Goal: Task Accomplishment & Management: Use online tool/utility

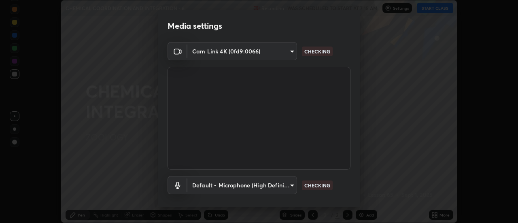
scroll to position [42, 0]
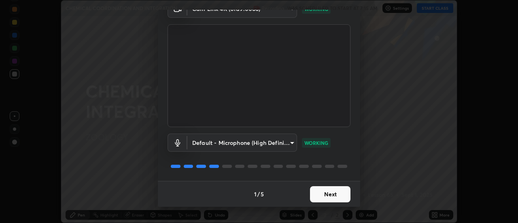
click at [320, 195] on button "Next" at bounding box center [330, 194] width 40 height 16
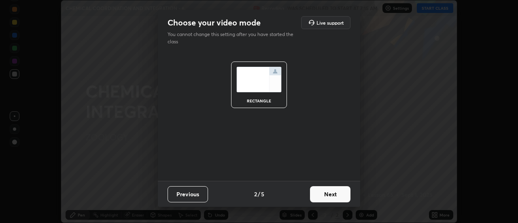
scroll to position [0, 0]
click at [323, 196] on button "Next" at bounding box center [330, 194] width 40 height 16
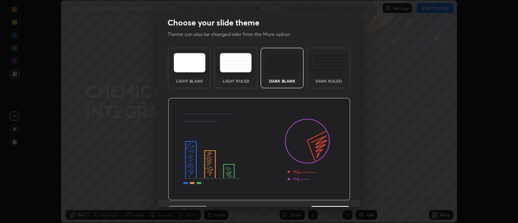
scroll to position [20, 0]
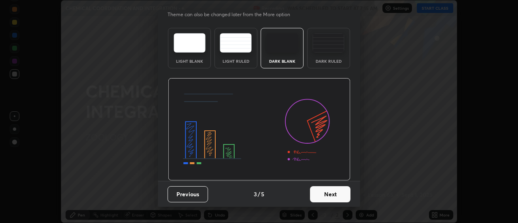
click at [320, 194] on button "Next" at bounding box center [330, 194] width 40 height 16
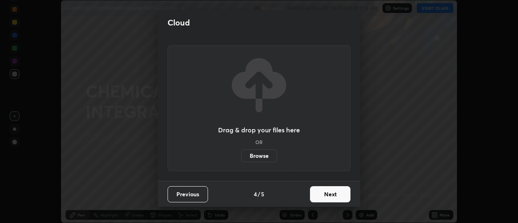
scroll to position [0, 0]
click at [324, 194] on button "Next" at bounding box center [330, 194] width 40 height 16
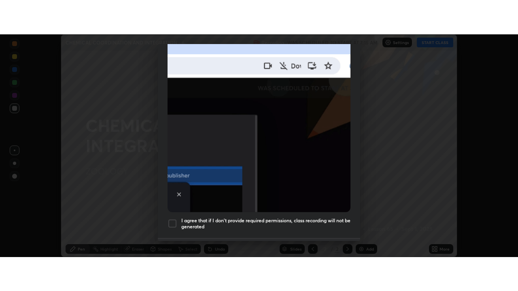
scroll to position [207, 0]
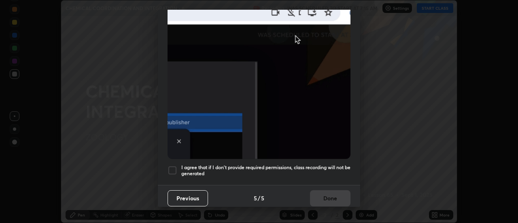
click at [172, 168] on div at bounding box center [172, 170] width 10 height 10
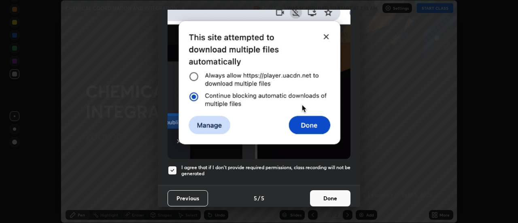
click at [321, 197] on button "Done" at bounding box center [330, 198] width 40 height 16
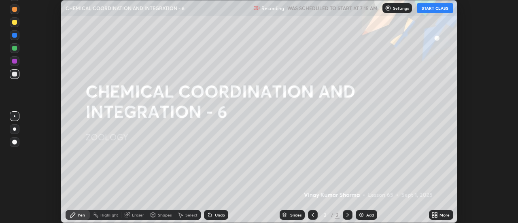
click at [432, 214] on icon at bounding box center [433, 213] width 2 height 2
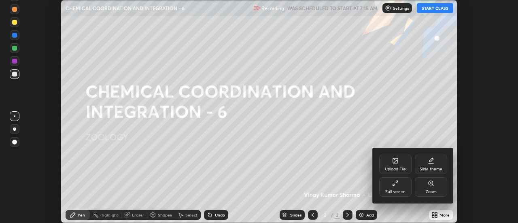
click at [405, 191] on div "Full screen" at bounding box center [395, 186] width 32 height 19
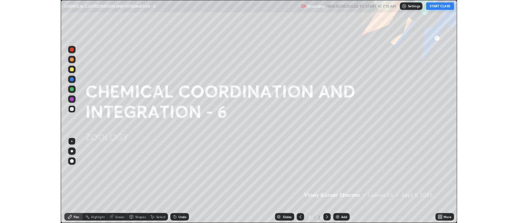
scroll to position [291, 518]
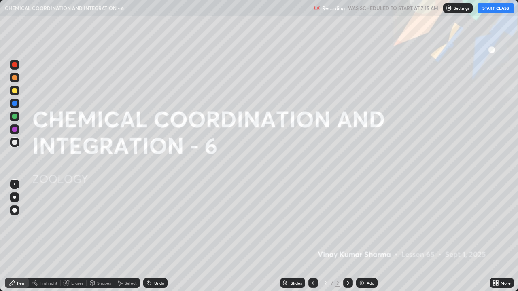
click at [495, 9] on button "START CLASS" at bounding box center [495, 8] width 36 height 10
click at [14, 93] on div at bounding box center [14, 90] width 5 height 5
click at [362, 222] on img at bounding box center [361, 283] width 6 height 6
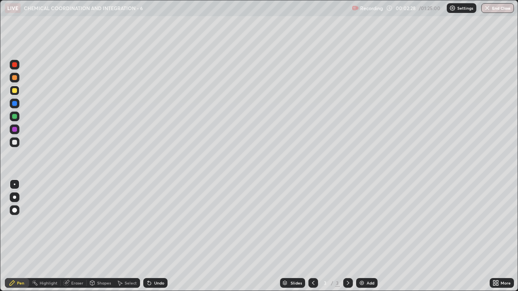
click at [17, 79] on div at bounding box center [15, 78] width 10 height 10
click at [15, 89] on div at bounding box center [14, 90] width 5 height 5
click at [15, 65] on div at bounding box center [14, 64] width 5 height 5
click at [15, 144] on div at bounding box center [14, 142] width 5 height 5
click at [15, 78] on div at bounding box center [14, 77] width 5 height 5
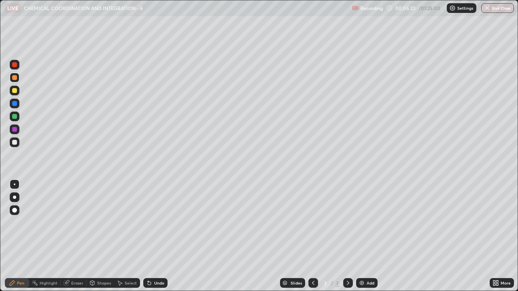
click at [15, 129] on div at bounding box center [14, 129] width 5 height 5
click at [15, 144] on div at bounding box center [14, 142] width 5 height 5
click at [154, 222] on div "Undo" at bounding box center [159, 283] width 10 height 4
click at [155, 222] on div "Undo" at bounding box center [159, 283] width 10 height 4
click at [156, 222] on div "Undo" at bounding box center [159, 283] width 10 height 4
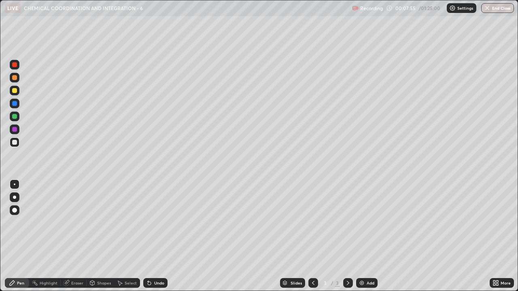
click at [157, 222] on div "Undo" at bounding box center [159, 283] width 10 height 4
click at [14, 91] on div at bounding box center [14, 90] width 5 height 5
click at [15, 76] on div at bounding box center [14, 77] width 5 height 5
click at [360, 222] on img at bounding box center [361, 283] width 6 height 6
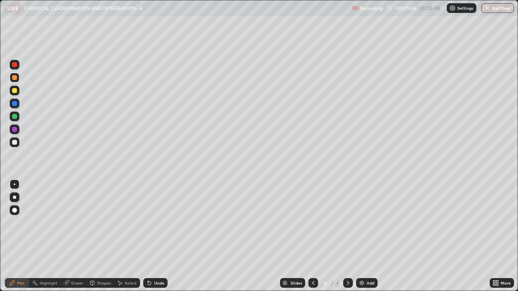
click at [16, 142] on div at bounding box center [14, 142] width 5 height 5
click at [16, 92] on div at bounding box center [14, 90] width 5 height 5
click at [17, 143] on div at bounding box center [15, 143] width 10 height 10
click at [15, 142] on div at bounding box center [14, 142] width 5 height 5
click at [14, 79] on div at bounding box center [14, 77] width 5 height 5
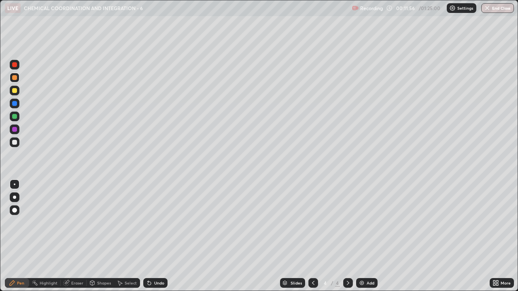
click at [16, 78] on div at bounding box center [14, 77] width 5 height 5
click at [12, 144] on div at bounding box center [14, 142] width 5 height 5
click at [13, 117] on div at bounding box center [14, 116] width 5 height 5
click at [15, 130] on div at bounding box center [14, 129] width 5 height 5
click at [15, 145] on div at bounding box center [15, 143] width 10 height 10
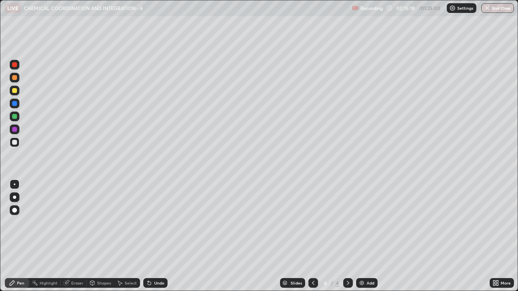
click at [15, 91] on div at bounding box center [14, 90] width 5 height 5
click at [14, 143] on div at bounding box center [14, 142] width 5 height 5
click at [15, 129] on div at bounding box center [14, 129] width 5 height 5
click at [360, 222] on img at bounding box center [361, 283] width 6 height 6
click at [15, 143] on div at bounding box center [14, 142] width 5 height 5
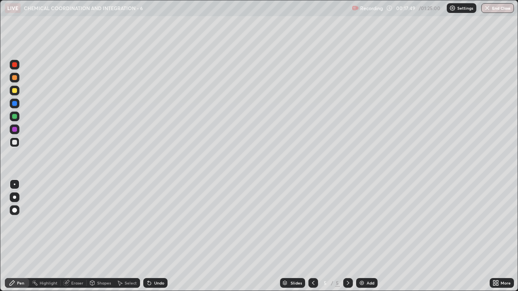
click at [16, 144] on div at bounding box center [15, 143] width 10 height 10
click at [16, 91] on div at bounding box center [14, 90] width 5 height 5
click at [76, 222] on div "Eraser" at bounding box center [77, 283] width 12 height 4
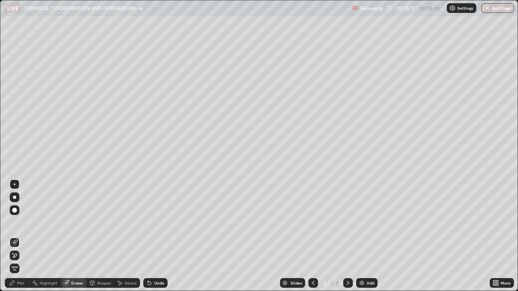
click at [19, 222] on div "Pen" at bounding box center [17, 283] width 24 height 10
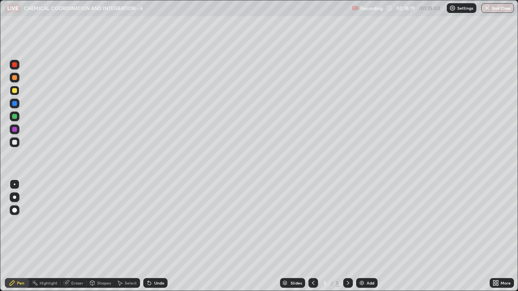
click at [16, 141] on div at bounding box center [14, 142] width 5 height 5
click at [13, 130] on div at bounding box center [14, 129] width 5 height 5
click at [14, 119] on div at bounding box center [14, 116] width 5 height 5
click at [15, 144] on div at bounding box center [14, 142] width 5 height 5
click at [361, 222] on img at bounding box center [361, 283] width 6 height 6
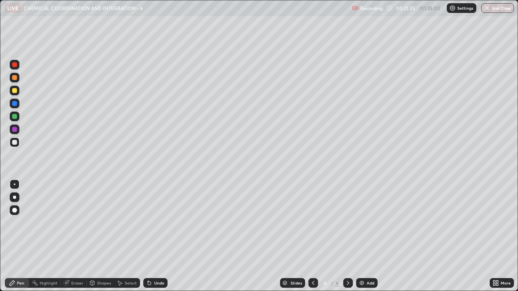
click at [15, 142] on div at bounding box center [14, 142] width 5 height 5
click at [14, 92] on div at bounding box center [14, 90] width 5 height 5
click at [15, 144] on div at bounding box center [14, 142] width 5 height 5
click at [15, 117] on div at bounding box center [14, 116] width 5 height 5
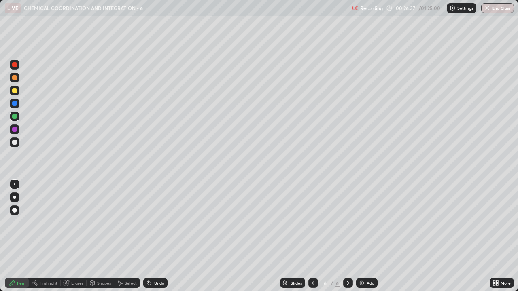
click at [16, 142] on div at bounding box center [14, 142] width 5 height 5
click at [15, 144] on div at bounding box center [14, 142] width 5 height 5
click at [15, 117] on div at bounding box center [14, 116] width 5 height 5
click at [15, 143] on div at bounding box center [14, 142] width 5 height 5
click at [15, 117] on div at bounding box center [14, 116] width 5 height 5
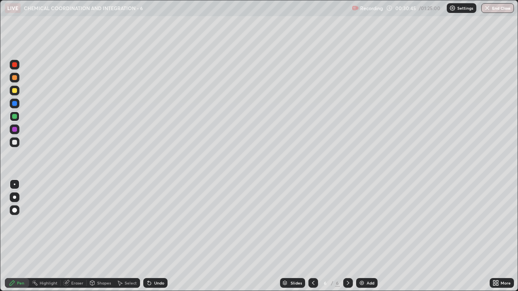
click at [15, 142] on div at bounding box center [14, 142] width 5 height 5
click at [13, 116] on div at bounding box center [14, 116] width 5 height 5
click at [15, 144] on div at bounding box center [14, 142] width 5 height 5
click at [17, 129] on div at bounding box center [14, 129] width 5 height 5
click at [15, 143] on div at bounding box center [14, 142] width 5 height 5
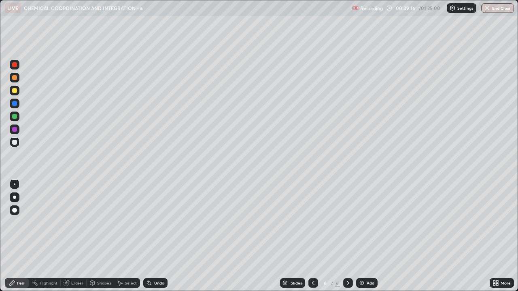
click at [14, 129] on div at bounding box center [14, 129] width 5 height 5
click at [313, 222] on icon at bounding box center [313, 283] width 6 height 6
click at [312, 222] on icon at bounding box center [313, 283] width 6 height 6
click at [313, 222] on icon at bounding box center [313, 283] width 6 height 6
click at [312, 222] on icon at bounding box center [313, 283] width 6 height 6
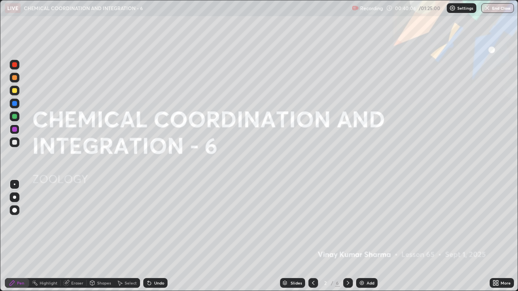
click at [347, 222] on icon at bounding box center [348, 283] width 6 height 6
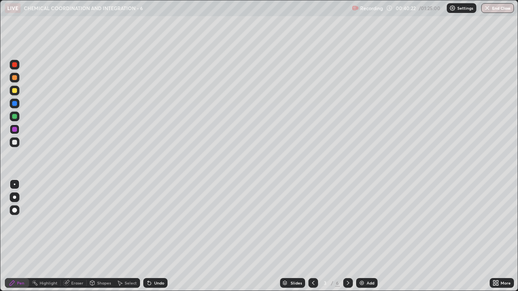
click at [348, 222] on icon at bounding box center [348, 283] width 6 height 6
click at [347, 222] on icon at bounding box center [348, 283] width 6 height 6
click at [15, 144] on div at bounding box center [14, 142] width 5 height 5
click at [348, 222] on icon at bounding box center [348, 283] width 6 height 6
click at [365, 222] on div "Add" at bounding box center [366, 283] width 21 height 10
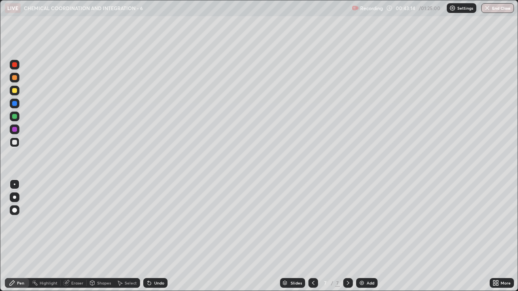
click at [15, 142] on div at bounding box center [14, 142] width 5 height 5
click at [13, 91] on div at bounding box center [14, 90] width 5 height 5
click at [15, 144] on div at bounding box center [14, 142] width 5 height 5
click at [16, 79] on div at bounding box center [14, 77] width 5 height 5
click at [97, 222] on div "Shapes" at bounding box center [104, 283] width 14 height 4
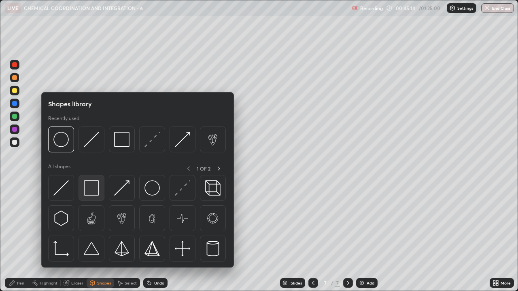
click at [93, 188] on img at bounding box center [91, 187] width 15 height 15
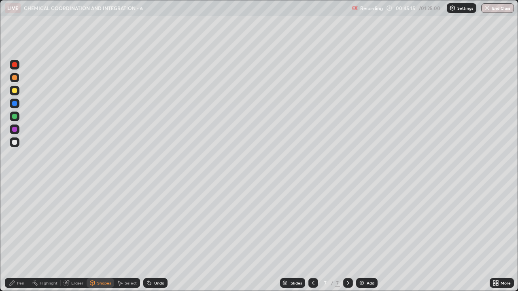
click at [14, 117] on div at bounding box center [14, 116] width 5 height 5
click at [13, 142] on div at bounding box center [14, 142] width 5 height 5
click at [149, 222] on icon at bounding box center [149, 283] width 6 height 6
click at [154, 222] on div "Undo" at bounding box center [159, 283] width 10 height 4
click at [17, 222] on div "Pen" at bounding box center [17, 283] width 24 height 10
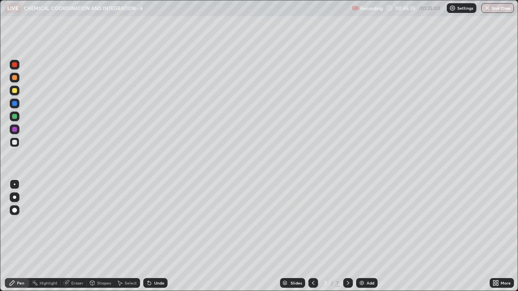
click at [16, 131] on div at bounding box center [14, 129] width 5 height 5
click at [16, 91] on div at bounding box center [14, 90] width 5 height 5
click at [18, 144] on div at bounding box center [15, 143] width 10 height 10
click at [15, 129] on div at bounding box center [14, 129] width 5 height 5
click at [14, 141] on div at bounding box center [14, 142] width 5 height 5
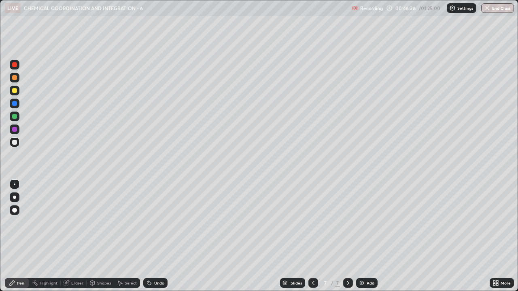
click at [15, 79] on div at bounding box center [14, 77] width 5 height 5
click at [15, 117] on div at bounding box center [14, 116] width 5 height 5
click at [16, 142] on div at bounding box center [14, 142] width 5 height 5
click at [14, 91] on div at bounding box center [14, 90] width 5 height 5
click at [15, 144] on div at bounding box center [14, 142] width 5 height 5
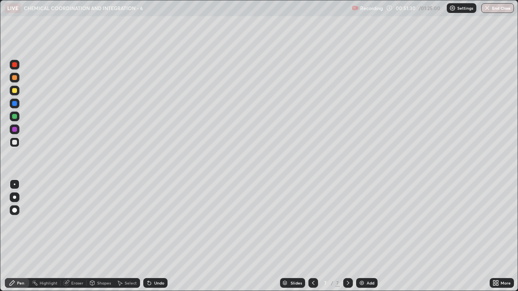
click at [15, 94] on div at bounding box center [15, 91] width 10 height 10
click at [15, 105] on div at bounding box center [14, 103] width 5 height 5
click at [16, 131] on div at bounding box center [14, 129] width 5 height 5
click at [14, 142] on div at bounding box center [14, 142] width 5 height 5
click at [14, 76] on div at bounding box center [14, 77] width 5 height 5
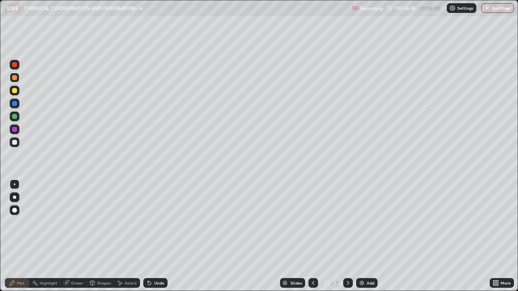
click at [15, 144] on div at bounding box center [14, 142] width 5 height 5
click at [15, 118] on div at bounding box center [14, 116] width 5 height 5
click at [14, 144] on div at bounding box center [14, 142] width 5 height 5
click at [16, 131] on div at bounding box center [14, 129] width 5 height 5
click at [359, 222] on img at bounding box center [361, 283] width 6 height 6
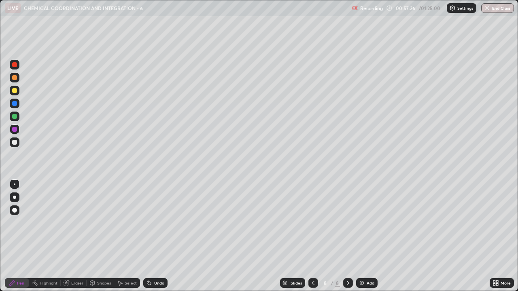
click at [17, 143] on div at bounding box center [14, 142] width 5 height 5
click at [15, 116] on div at bounding box center [14, 116] width 5 height 5
click at [15, 143] on div at bounding box center [14, 142] width 5 height 5
click at [15, 116] on div at bounding box center [14, 116] width 5 height 5
click at [14, 90] on div at bounding box center [14, 90] width 5 height 5
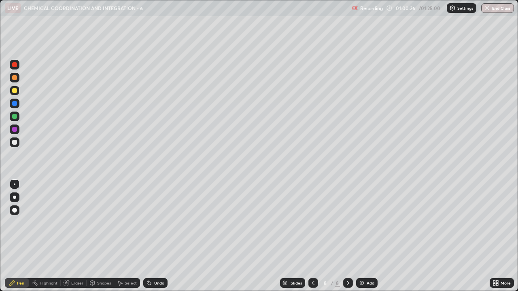
click at [15, 79] on div at bounding box center [14, 77] width 5 height 5
click at [17, 91] on div at bounding box center [14, 90] width 5 height 5
click at [13, 90] on div at bounding box center [14, 90] width 5 height 5
click at [17, 102] on div at bounding box center [14, 103] width 5 height 5
click at [362, 222] on img at bounding box center [361, 283] width 6 height 6
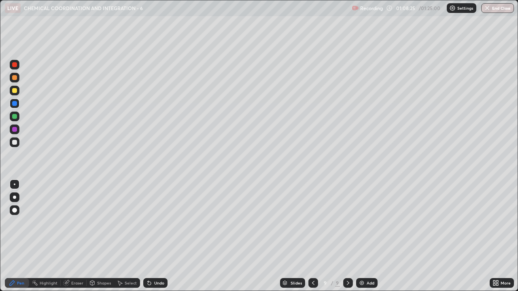
click at [16, 141] on div at bounding box center [14, 142] width 5 height 5
click at [15, 92] on div at bounding box center [14, 90] width 5 height 5
click at [16, 118] on div at bounding box center [14, 116] width 5 height 5
click at [16, 91] on div at bounding box center [14, 90] width 5 height 5
click at [15, 118] on div at bounding box center [14, 116] width 5 height 5
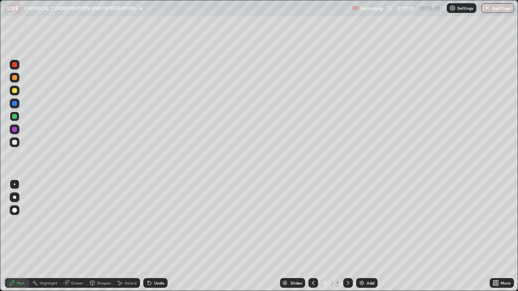
click at [15, 117] on div at bounding box center [14, 116] width 5 height 5
click at [15, 144] on div at bounding box center [14, 142] width 5 height 5
click at [364, 222] on img at bounding box center [361, 283] width 6 height 6
click at [312, 222] on icon at bounding box center [312, 283] width 6 height 6
click at [347, 222] on icon at bounding box center [348, 283] width 6 height 6
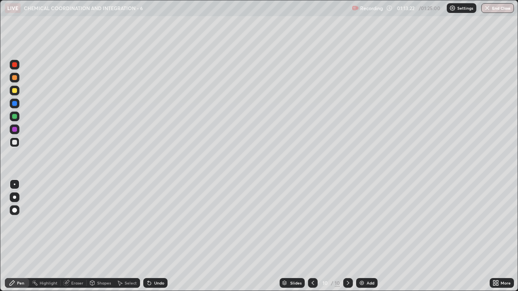
click at [16, 129] on div at bounding box center [14, 129] width 5 height 5
click at [15, 91] on div at bounding box center [14, 90] width 5 height 5
click at [15, 119] on div at bounding box center [14, 116] width 5 height 5
click at [16, 143] on div at bounding box center [14, 142] width 5 height 5
click at [15, 117] on div at bounding box center [14, 116] width 5 height 5
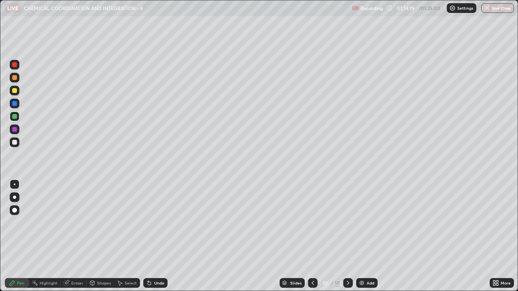
click at [17, 144] on div at bounding box center [14, 142] width 5 height 5
click at [15, 117] on div at bounding box center [14, 116] width 5 height 5
click at [15, 144] on div at bounding box center [14, 142] width 5 height 5
click at [16, 92] on div at bounding box center [14, 90] width 5 height 5
click at [12, 139] on div at bounding box center [15, 143] width 10 height 10
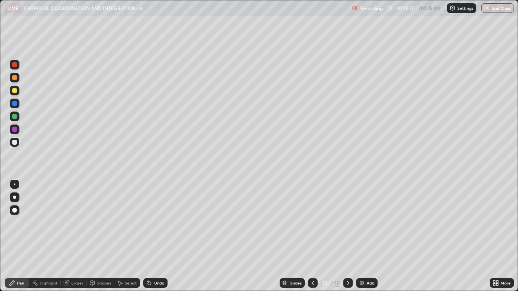
click at [13, 120] on div at bounding box center [15, 117] width 10 height 10
click at [153, 222] on div "Undo" at bounding box center [155, 283] width 24 height 10
click at [360, 222] on img at bounding box center [361, 283] width 6 height 6
click at [15, 144] on div at bounding box center [14, 142] width 5 height 5
click at [15, 116] on div at bounding box center [14, 116] width 5 height 5
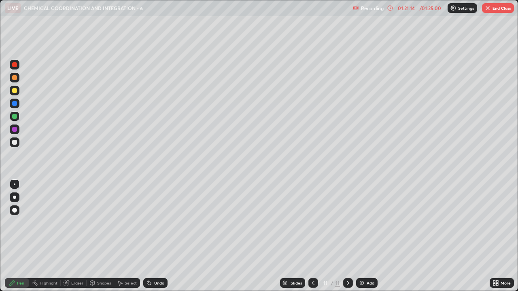
click at [15, 144] on div at bounding box center [14, 142] width 5 height 5
click at [15, 104] on div at bounding box center [14, 103] width 5 height 5
click at [312, 222] on icon at bounding box center [313, 283] width 6 height 6
click at [311, 222] on icon at bounding box center [313, 283] width 6 height 6
click at [347, 222] on icon at bounding box center [348, 283] width 6 height 6
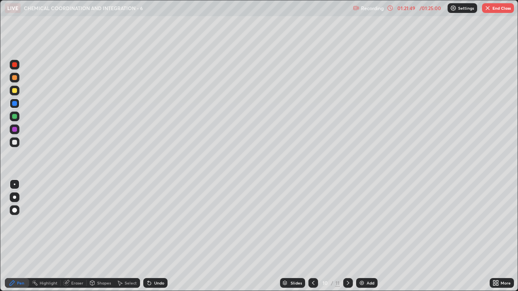
click at [346, 222] on icon at bounding box center [348, 283] width 6 height 6
click at [14, 144] on div at bounding box center [14, 142] width 5 height 5
click at [421, 9] on div "/ 01:25:00" at bounding box center [429, 8] width 25 height 5
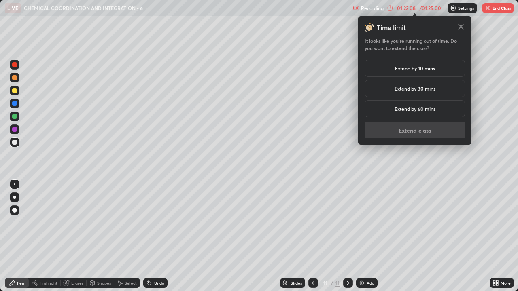
click at [430, 68] on h5 "Extend by 10 mins" at bounding box center [415, 68] width 40 height 7
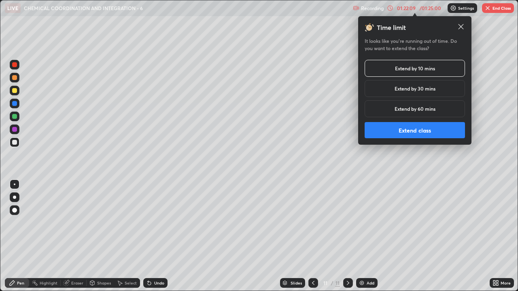
click at [426, 131] on button "Extend class" at bounding box center [414, 130] width 100 height 16
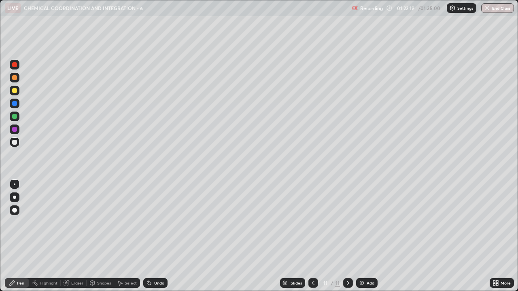
click at [17, 146] on div at bounding box center [15, 143] width 10 height 10
click at [16, 116] on div at bounding box center [14, 116] width 5 height 5
click at [15, 143] on div at bounding box center [14, 142] width 5 height 5
click at [15, 116] on div at bounding box center [14, 116] width 5 height 5
click at [15, 131] on div at bounding box center [14, 129] width 5 height 5
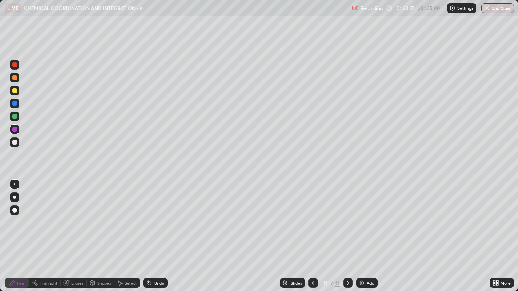
click at [15, 91] on div at bounding box center [14, 90] width 5 height 5
click at [13, 142] on div at bounding box center [14, 142] width 5 height 5
click at [14, 80] on div at bounding box center [14, 77] width 5 height 5
click at [13, 141] on div at bounding box center [14, 142] width 5 height 5
click at [311, 222] on icon at bounding box center [313, 283] width 6 height 6
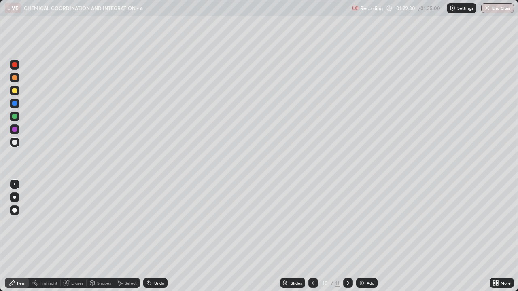
click at [498, 11] on button "End Class" at bounding box center [497, 8] width 33 height 10
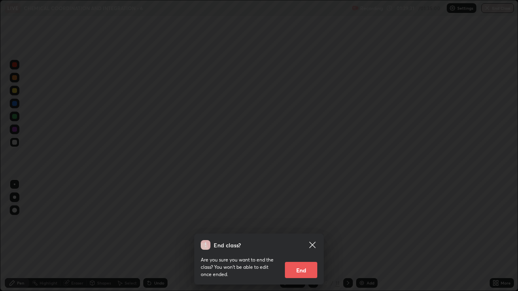
click at [298, 222] on button "End" at bounding box center [301, 270] width 32 height 16
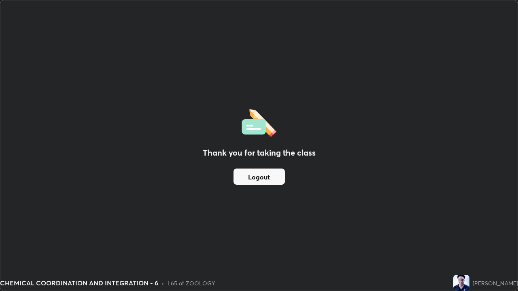
click at [271, 174] on button "Logout" at bounding box center [258, 177] width 51 height 16
click at [265, 176] on button "Logout" at bounding box center [258, 177] width 51 height 16
click at [263, 176] on button "Logout" at bounding box center [258, 177] width 51 height 16
click at [265, 176] on button "Logout" at bounding box center [258, 177] width 51 height 16
click at [346, 136] on div "Thank you for taking the class Logout" at bounding box center [258, 145] width 517 height 290
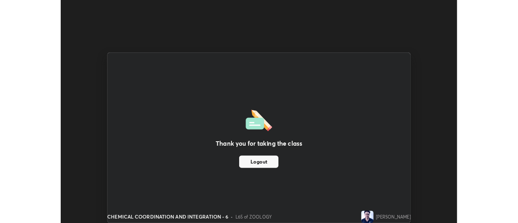
scroll to position [40223, 39928]
